Goal: Transaction & Acquisition: Register for event/course

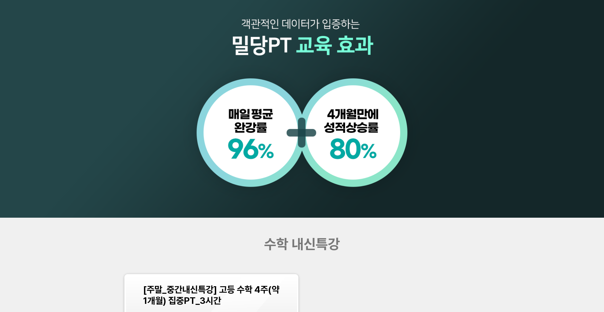
scroll to position [817, 0]
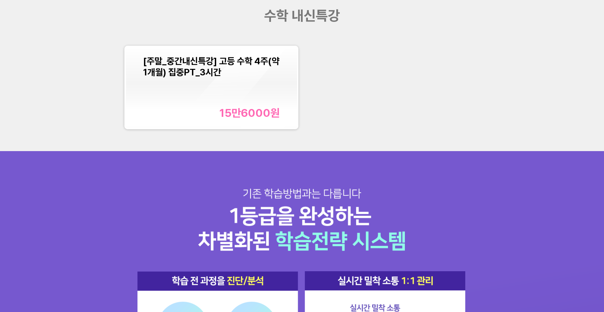
drag, startPoint x: 415, startPoint y: 38, endPoint x: 438, endPoint y: 93, distance: 59.9
click at [438, 93] on div "[주말_중간내신특강] 고등 수학 4주(약 1개월) 집중PT_3시간 15만6000 원" at bounding box center [302, 87] width 363 height 91
click at [473, 114] on div "[주말_중간내신특강] 고등 수학 4주(약 1개월) 집중PT_3시간 15만6000 원" at bounding box center [302, 87] width 363 height 91
click at [77, 95] on div "수학 내신특강 [주말_중간내신특강] 고등 수학 4주(약 1개월) 집중PT_3시간 15만6000 원" at bounding box center [302, 70] width 604 height 162
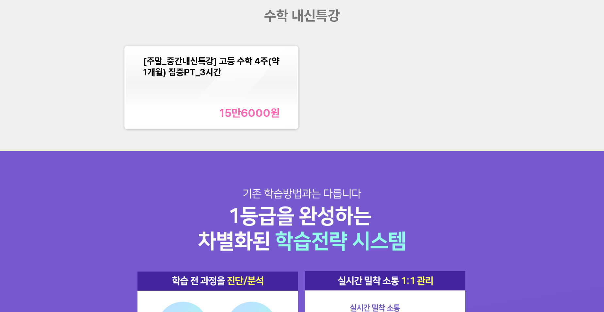
click at [237, 112] on div "15만6000 원" at bounding box center [250, 113] width 60 height 13
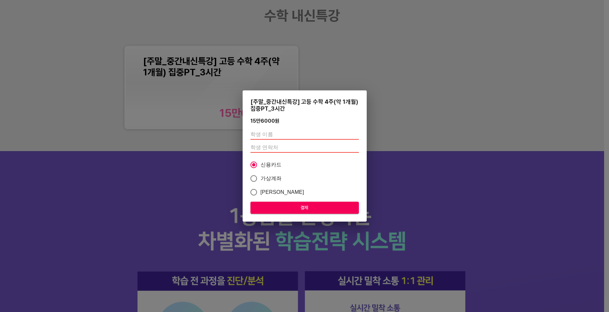
click at [273, 134] on input "text" at bounding box center [305, 134] width 108 height 10
type input "[PERSON_NAME]"
click at [268, 150] on input "number" at bounding box center [305, 147] width 108 height 10
type input "01046804847"
click at [309, 208] on span "결제" at bounding box center [305, 208] width 98 height 8
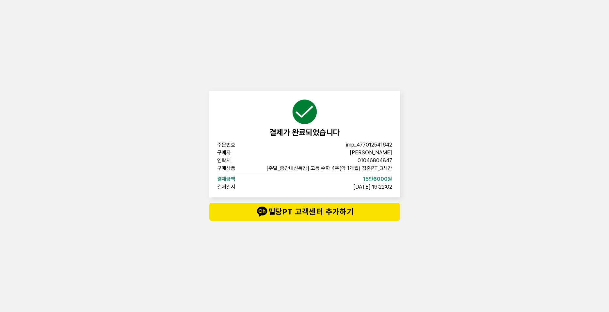
click at [120, 111] on div "결제가 완료되었습니다 주문번호 imp_477012541642 구매자 김지후 연락처 01046804847 구매상품 [주말_중간내신특강] 고등 수…" at bounding box center [304, 156] width 609 height 312
click at [134, 75] on div "결제가 완료되었습니다 주문번호 imp_477012541642 구매자 김지후 연락처 01046804847 구매상품 [주말_중간내신특강] 고등 수…" at bounding box center [304, 156] width 609 height 312
click at [102, 62] on div "결제가 완료되었습니다 주문번호 imp_477012541642 구매자 김지후 연락처 01046804847 구매상품 [주말_중간내신특강] 고등 수…" at bounding box center [304, 156] width 609 height 312
click at [39, 114] on div "결제가 완료되었습니다 주문번호 imp_477012541642 구매자 김지후 연락처 01046804847 구매상품 [주말_중간내신특강] 고등 수…" at bounding box center [304, 156] width 609 height 312
